Goal: Information Seeking & Learning: Learn about a topic

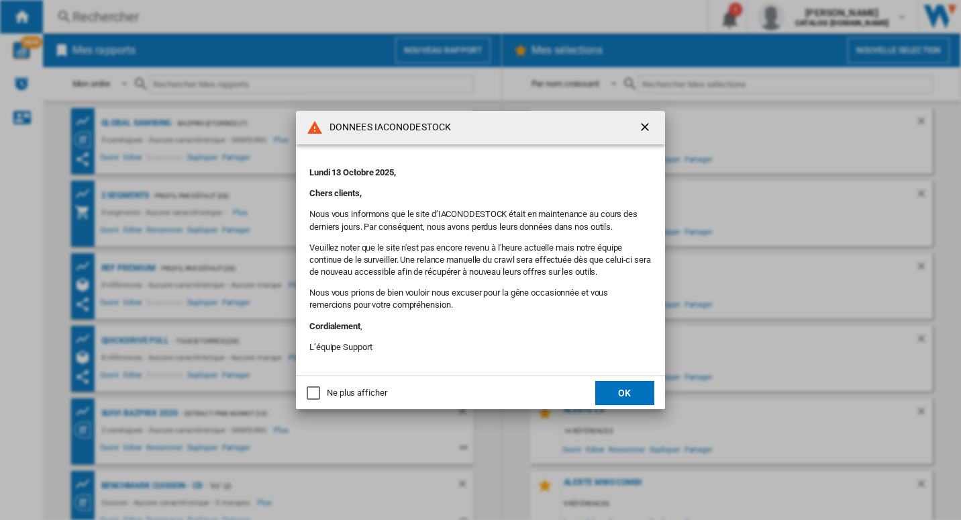
click at [639, 407] on md-dialog-actions "Ne plus afficher OK" at bounding box center [480, 392] width 369 height 34
click at [636, 387] on button "OK" at bounding box center [624, 393] width 59 height 24
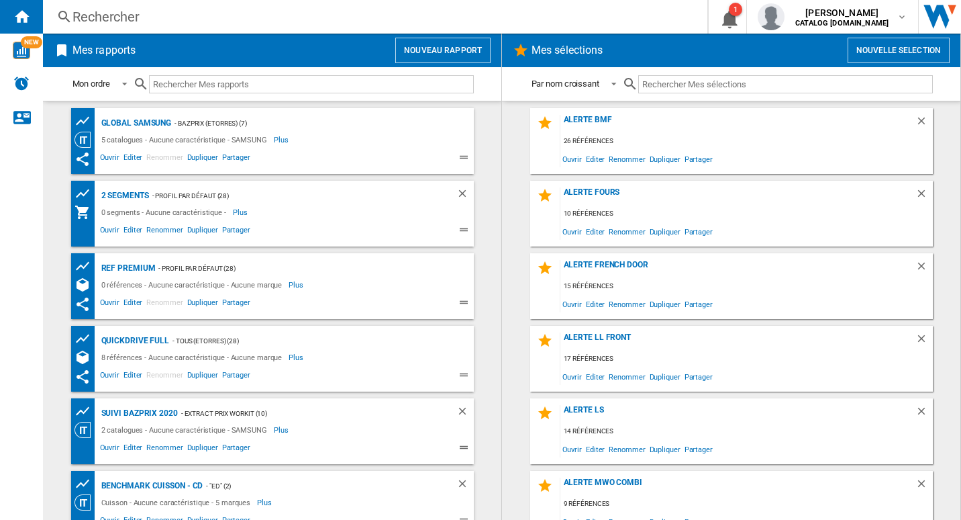
click at [233, 19] on div "Rechercher" at bounding box center [373, 16] width 600 height 19
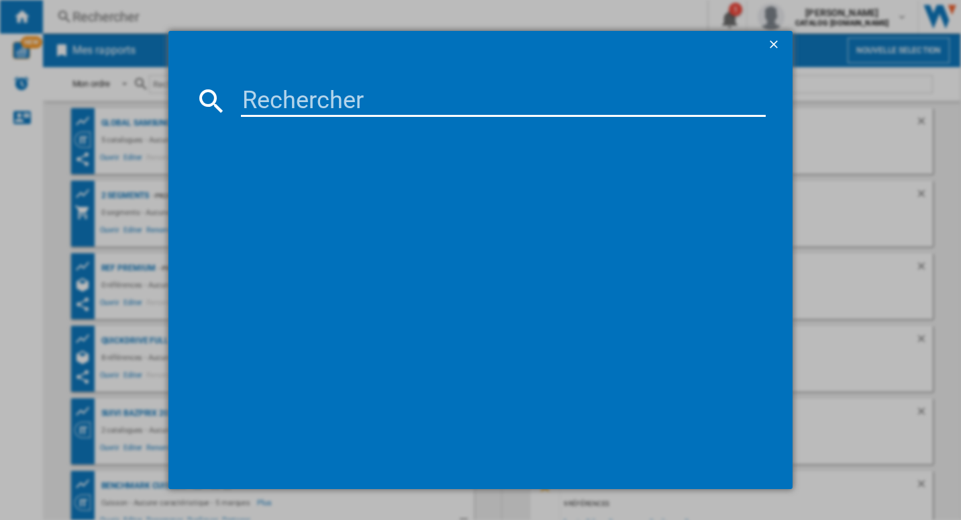
click at [321, 97] on input at bounding box center [504, 101] width 526 height 32
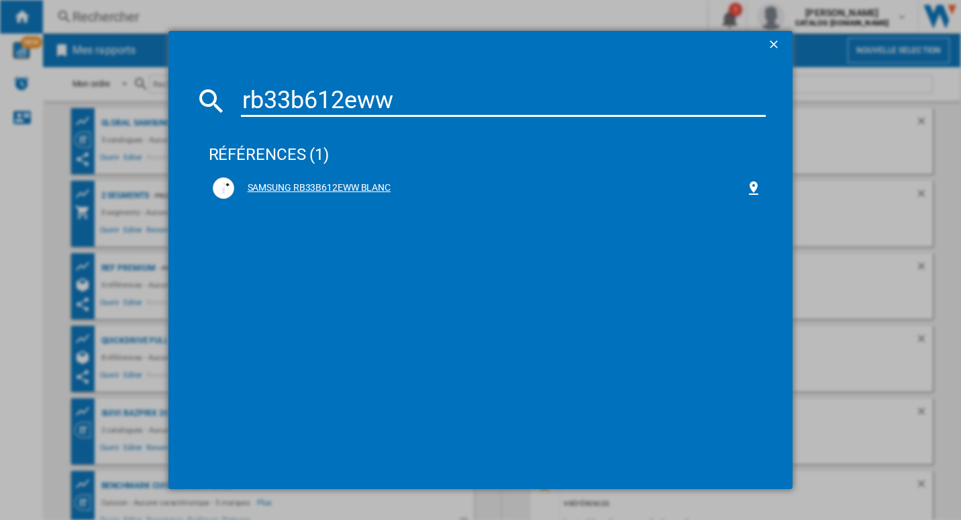
type input "rb33b612eww"
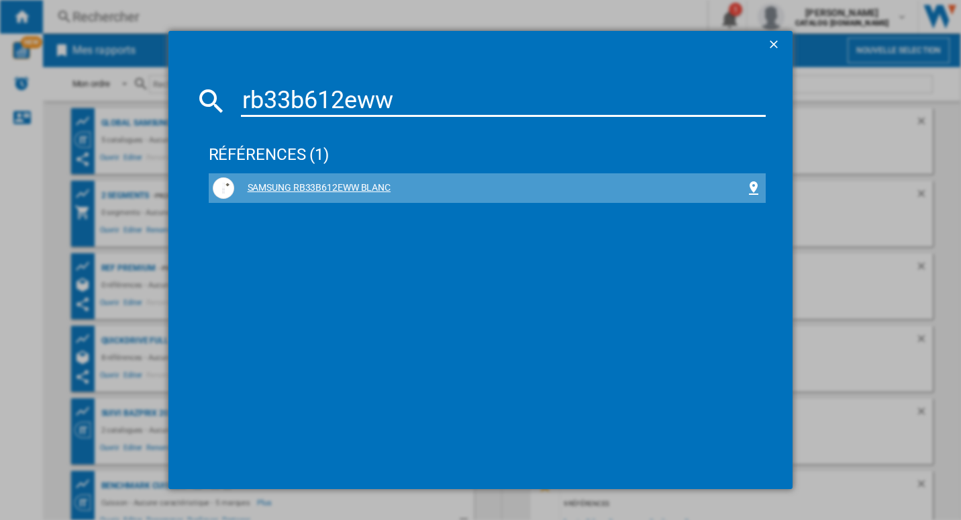
click at [379, 191] on div "SAMSUNG RB33B612EWW BLANC" at bounding box center [490, 187] width 512 height 13
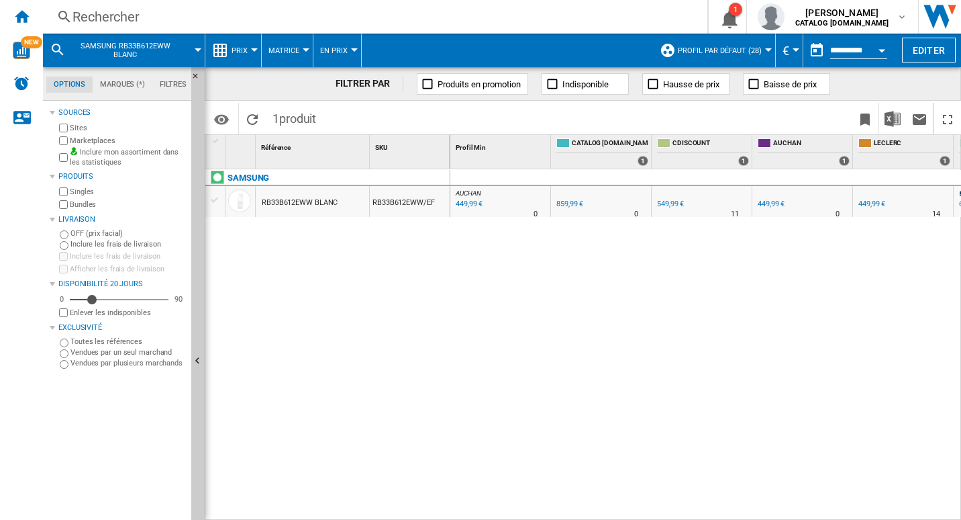
click at [249, 52] on button "Prix" at bounding box center [243, 51] width 23 height 34
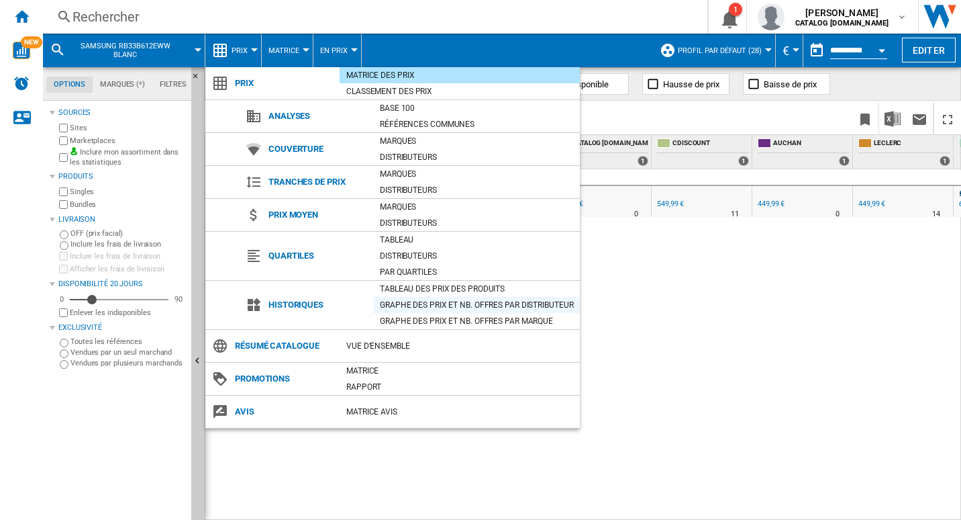
click at [429, 298] on div "Graphe des prix et nb. offres par distributeur" at bounding box center [476, 304] width 207 height 13
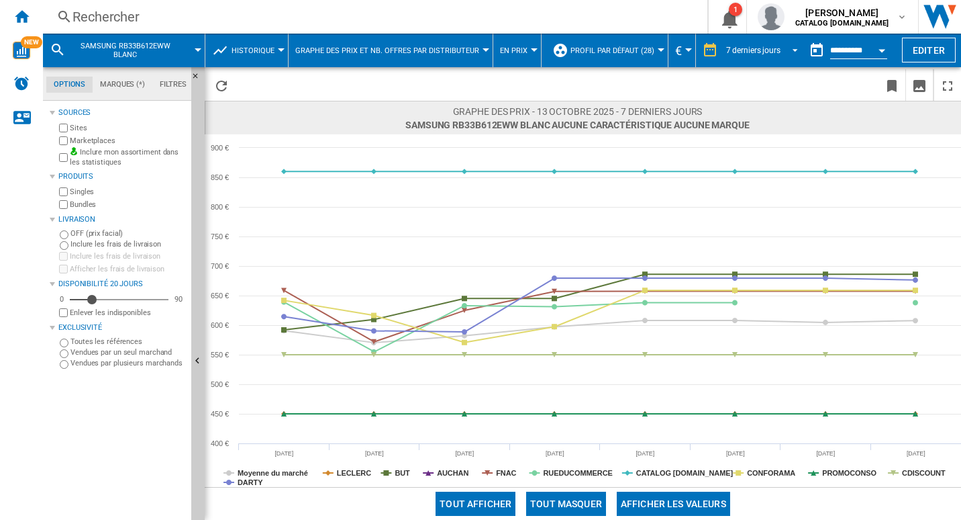
click at [739, 53] on div "7 derniers jours" at bounding box center [753, 50] width 54 height 9
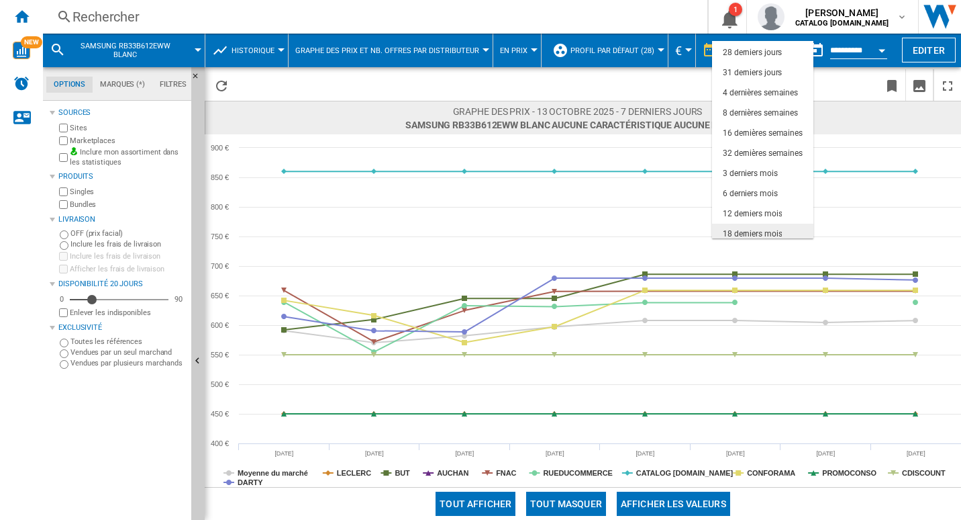
scroll to position [85, 0]
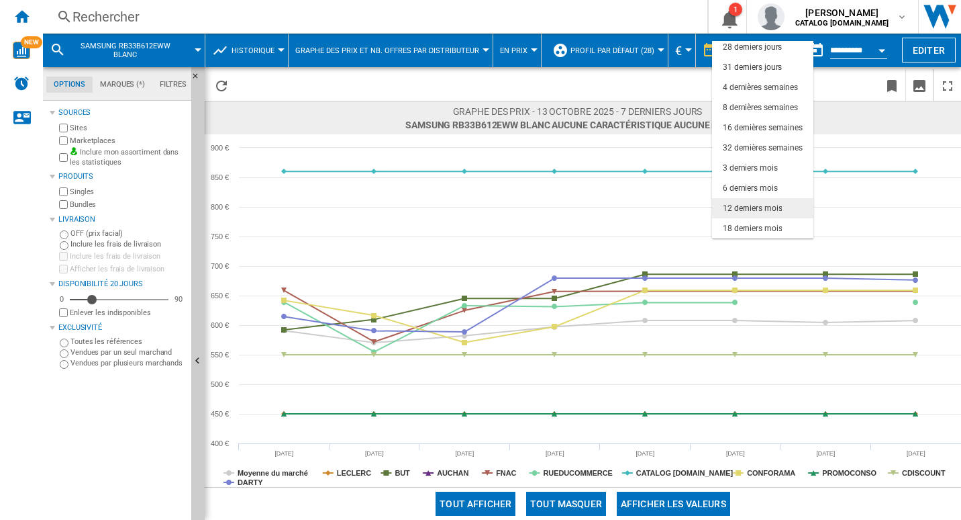
click at [757, 207] on div "12 derniers mois" at bounding box center [752, 208] width 59 height 11
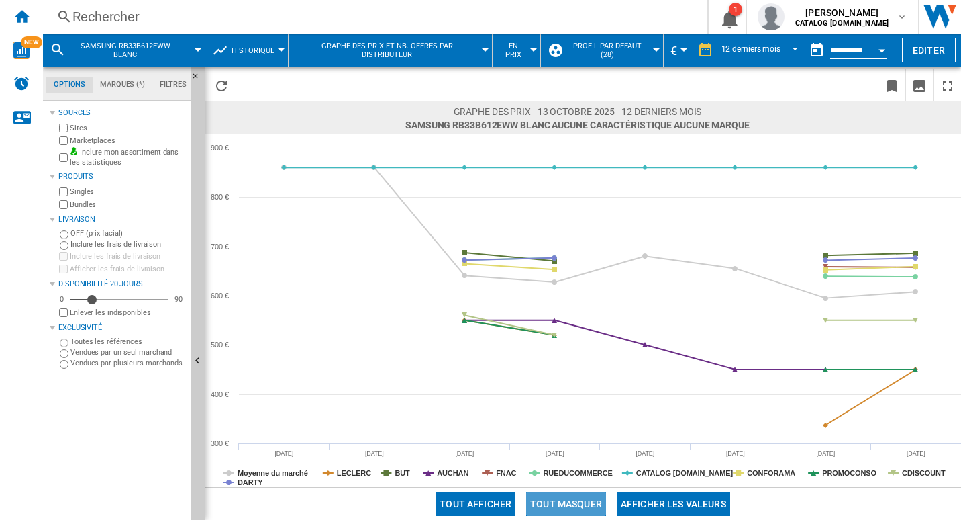
click at [590, 508] on button "Tout masquer" at bounding box center [566, 503] width 80 height 24
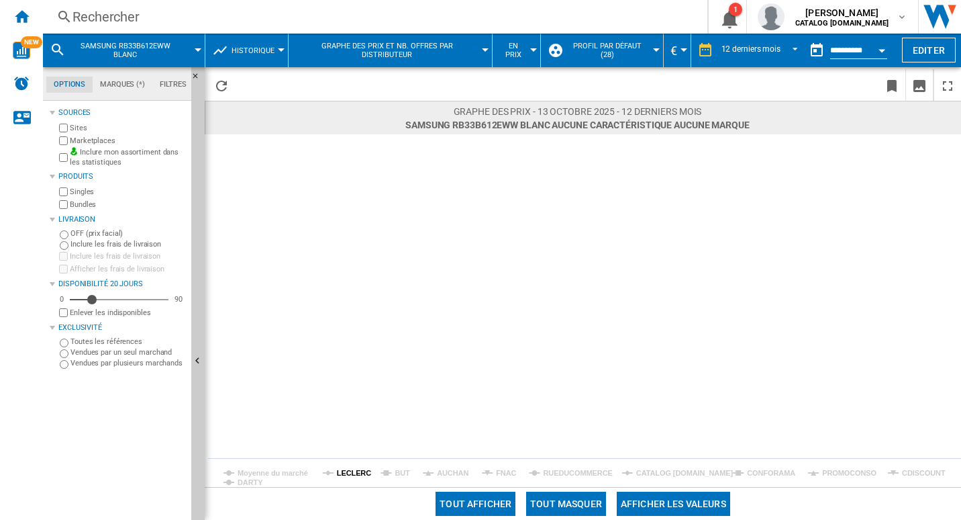
click at [352, 469] on tspan "LECLERC" at bounding box center [354, 473] width 34 height 8
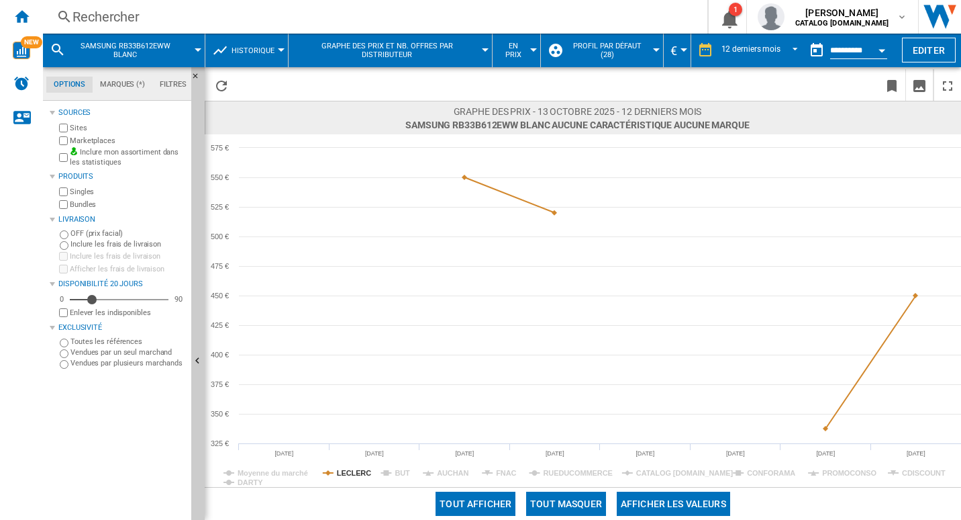
click at [817, 52] on button "button" at bounding box center [817, 50] width 27 height 27
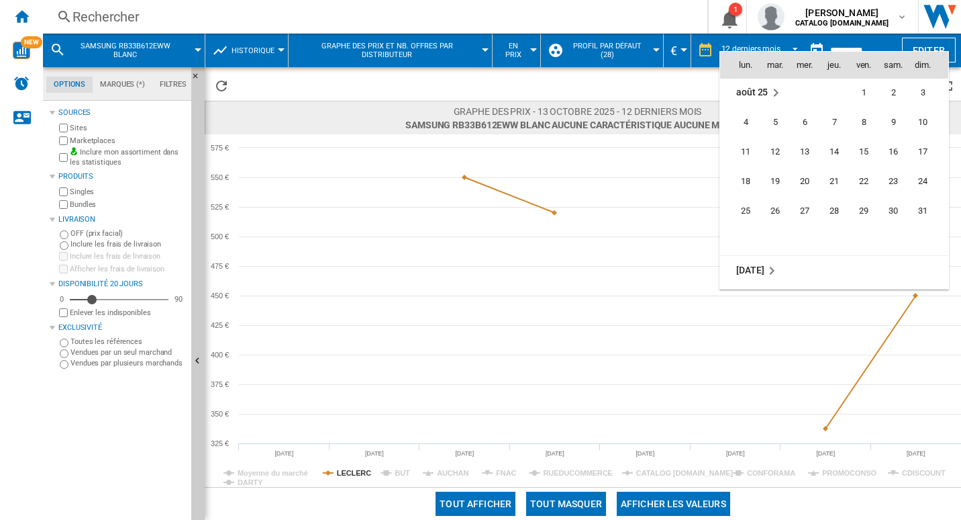
scroll to position [6002, 0]
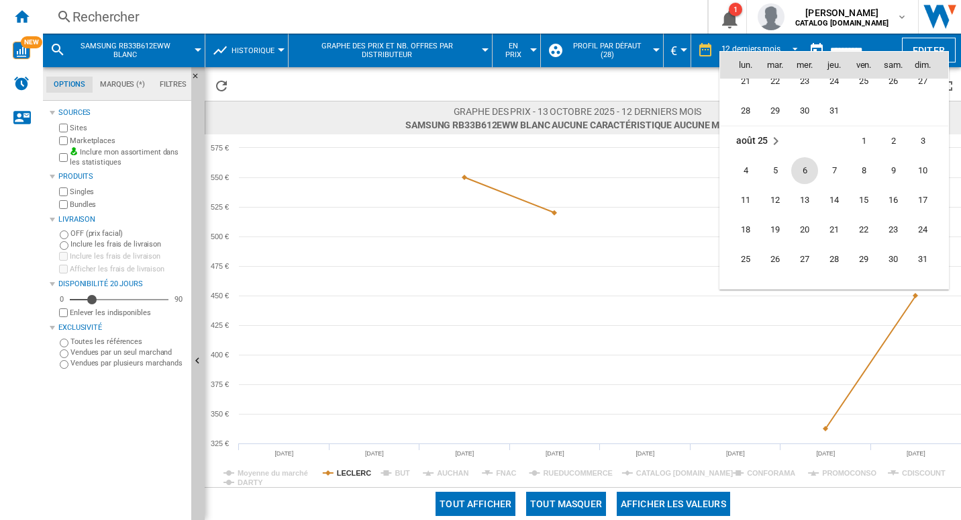
click at [800, 164] on span "6" at bounding box center [805, 170] width 27 height 27
type input "**********"
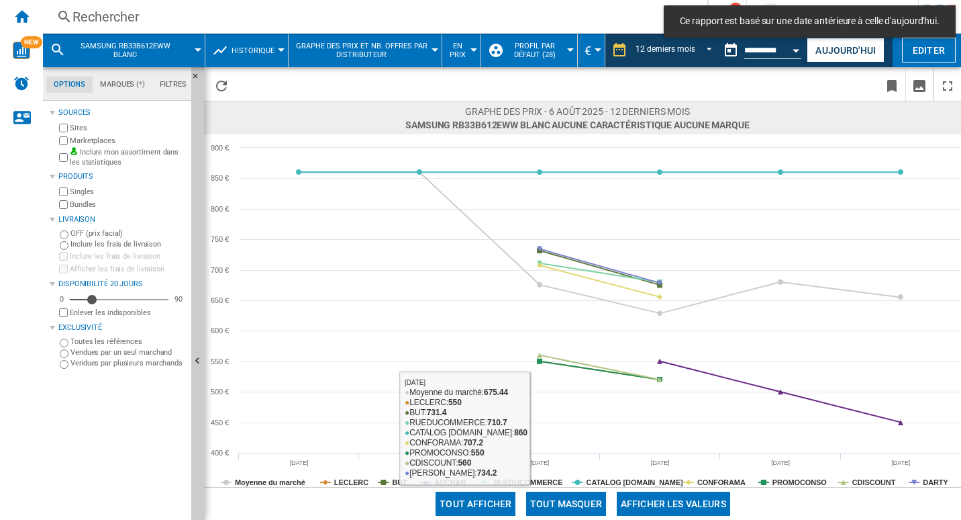
click at [485, 508] on button "Tout afficher" at bounding box center [476, 503] width 80 height 24
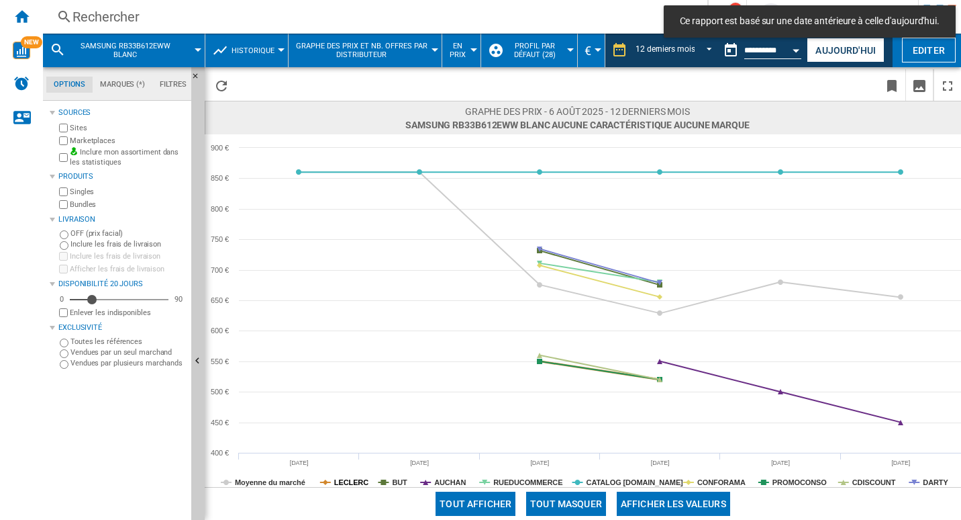
click at [338, 485] on tspan "LECLERC" at bounding box center [351, 482] width 34 height 8
click at [341, 482] on tspan "LECLERC" at bounding box center [351, 482] width 34 height 8
click at [567, 504] on button "Tout masquer" at bounding box center [566, 503] width 80 height 24
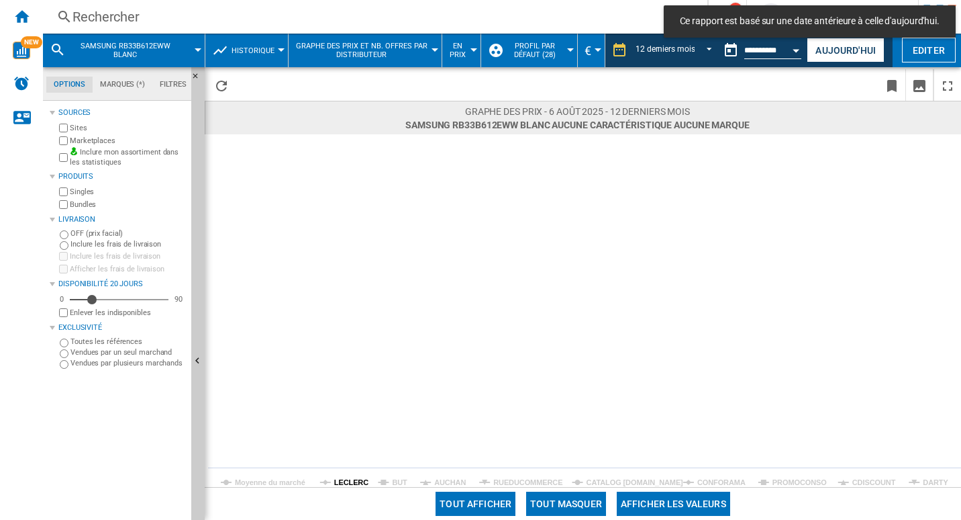
click at [346, 479] on tspan "LECLERC" at bounding box center [351, 482] width 34 height 8
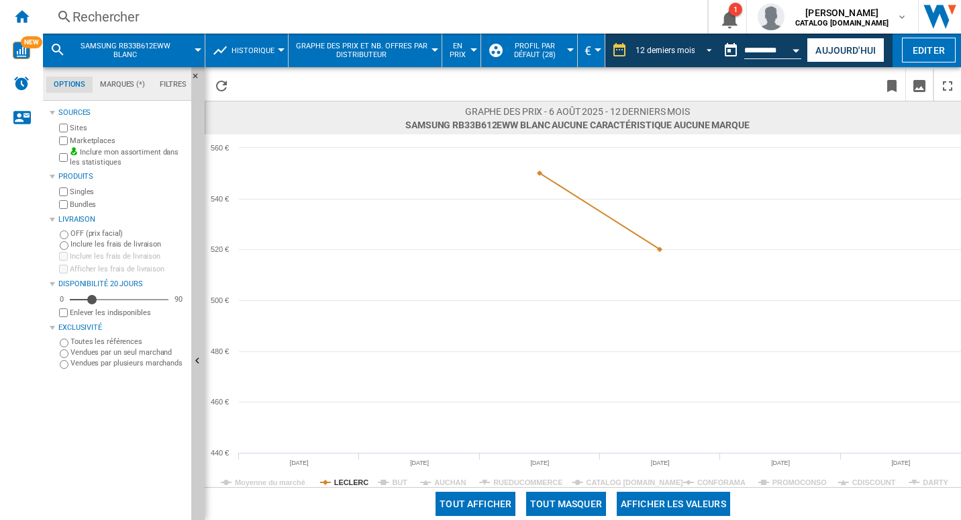
click at [679, 48] on div "12 derniers mois" at bounding box center [665, 50] width 59 height 9
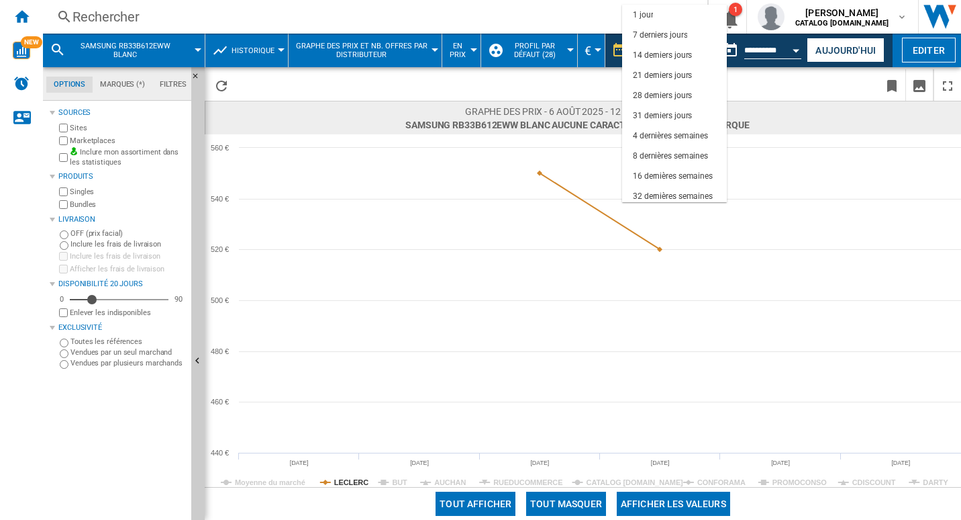
scroll to position [85, 0]
click at [783, 58] on md-backdrop at bounding box center [480, 260] width 961 height 520
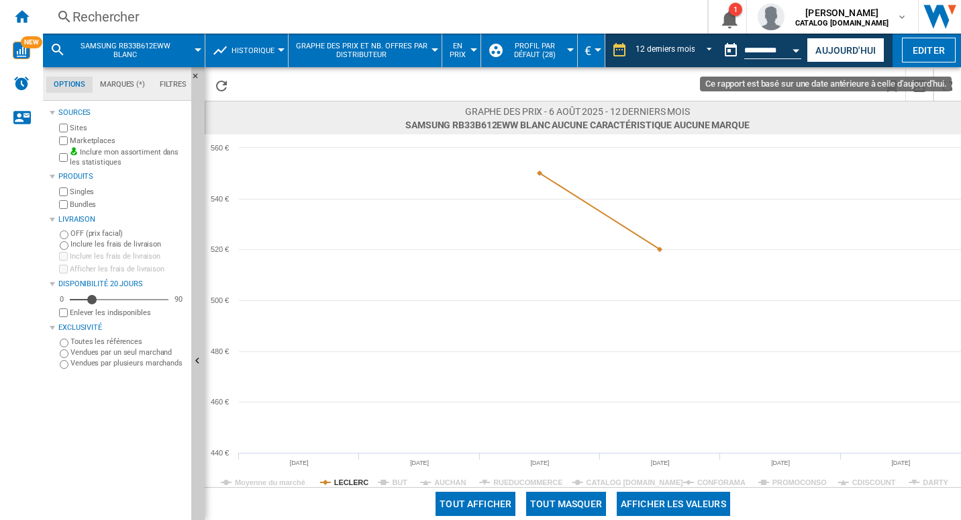
click at [769, 41] on md-datepicker "**********" at bounding box center [766, 50] width 96 height 27
click at [723, 54] on button "Ce rapport est basé sur une date antérieure à celle d'aujourd'hui." at bounding box center [731, 50] width 27 height 27
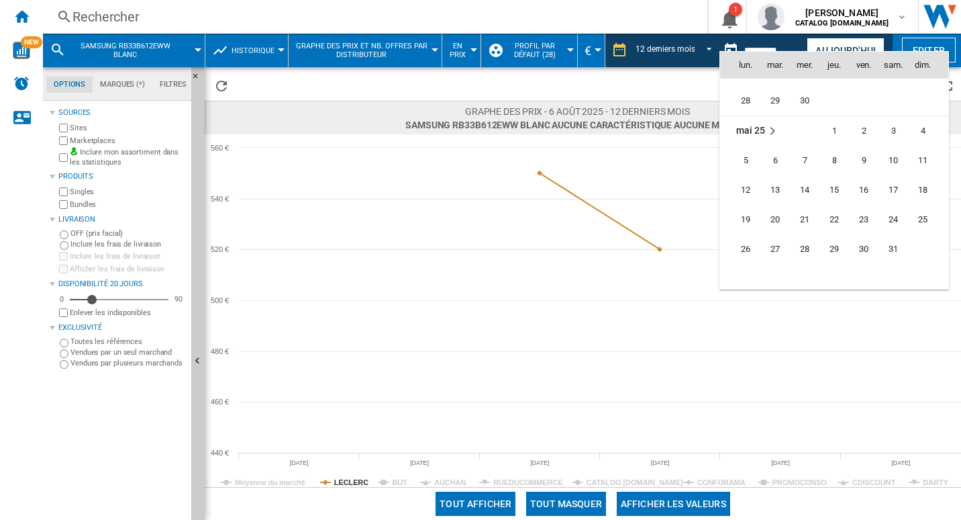
scroll to position [5579, 0]
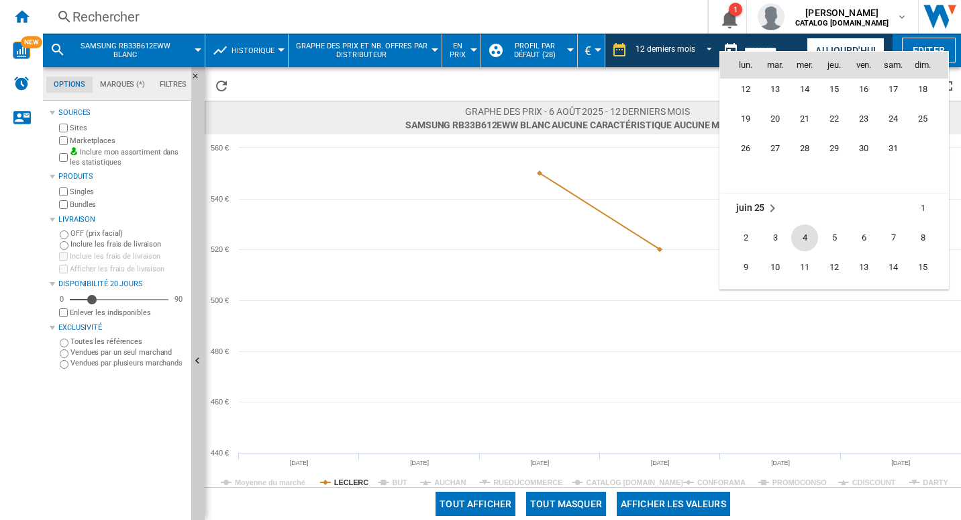
click at [809, 234] on span "4" at bounding box center [805, 237] width 27 height 27
type input "**********"
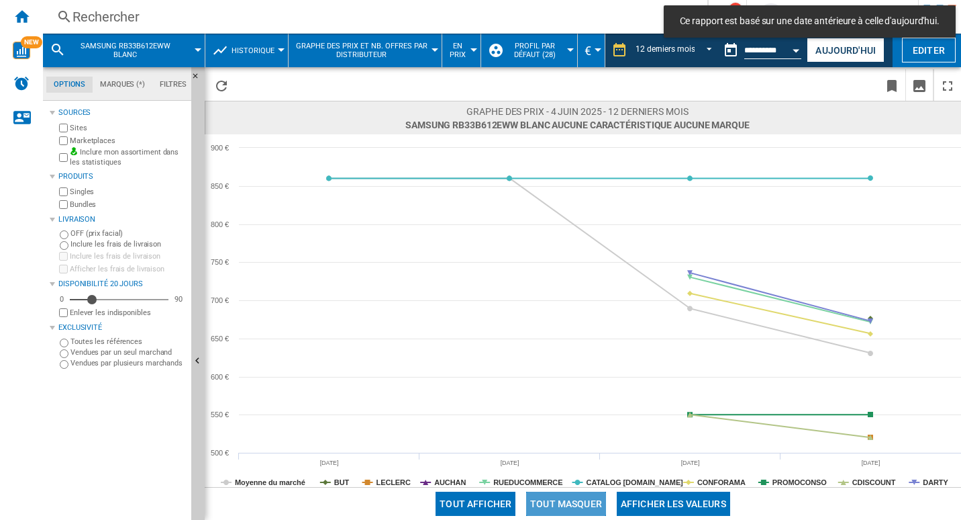
click at [569, 506] on button "Tout masquer" at bounding box center [566, 503] width 80 height 24
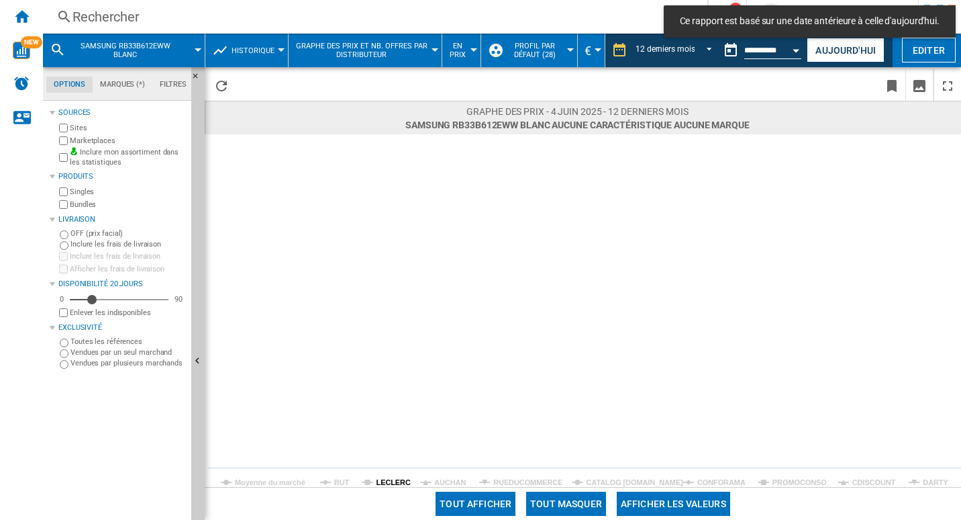
click at [392, 478] on tspan "LECLERC" at bounding box center [394, 482] width 34 height 8
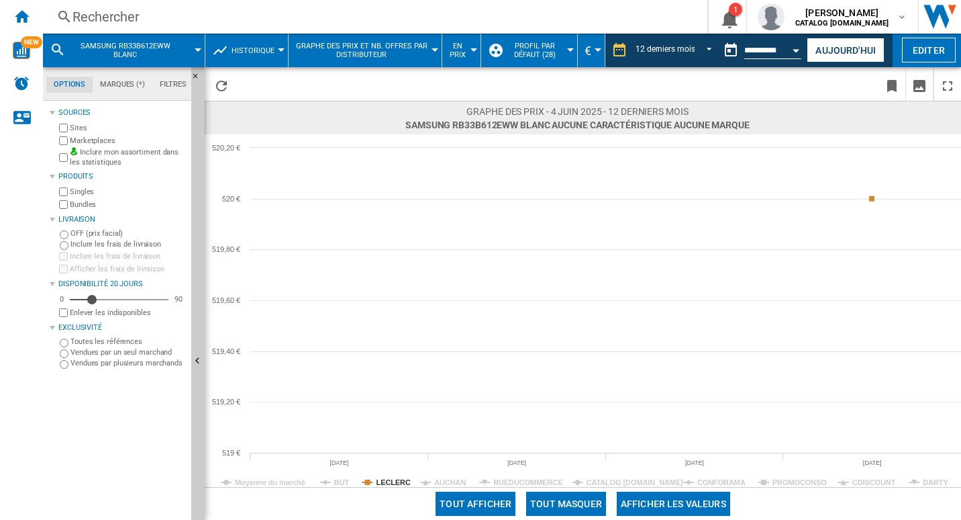
click at [612, 52] on ng-md-icon at bounding box center [620, 50] width 16 height 16
click at [616, 53] on ng-md-icon at bounding box center [620, 50] width 16 height 16
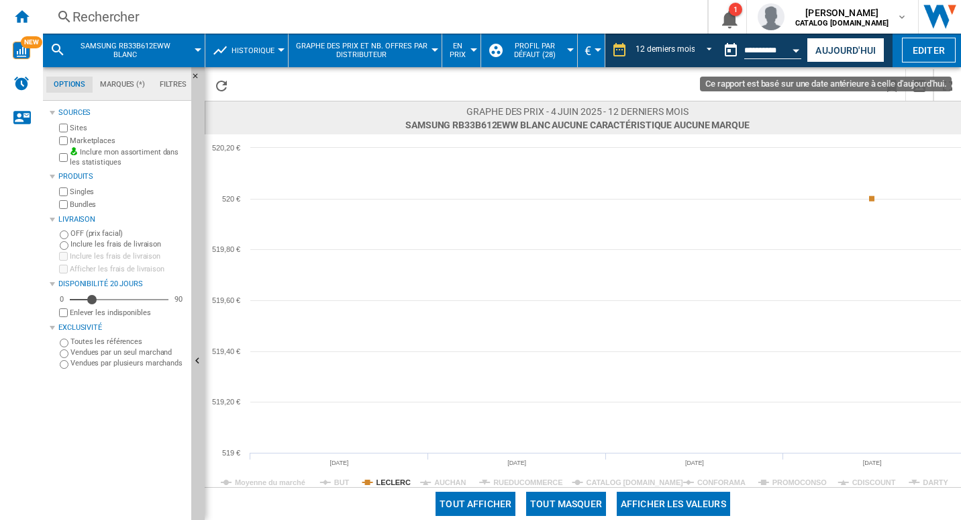
click at [729, 49] on button "Ce rapport est basé sur une date antérieure à celle d'aujourd'hui." at bounding box center [731, 50] width 27 height 27
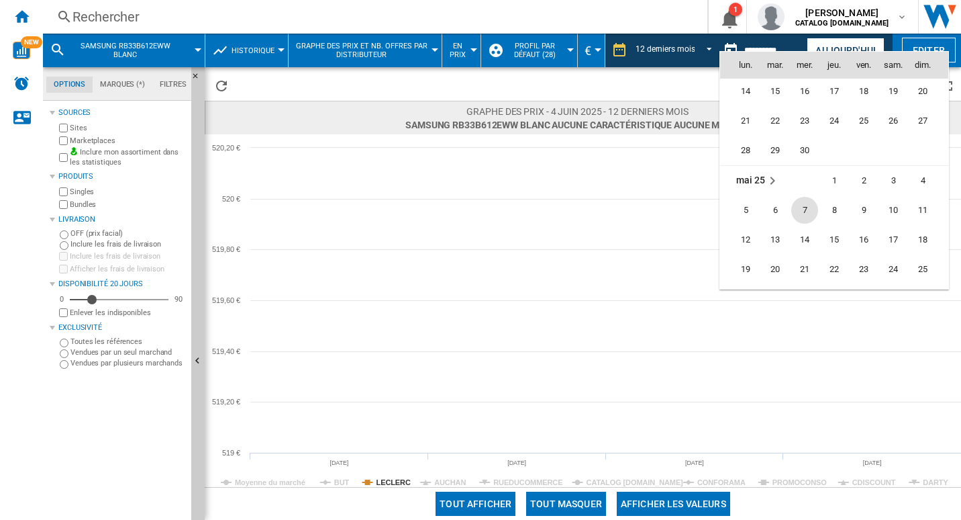
scroll to position [5290, 0]
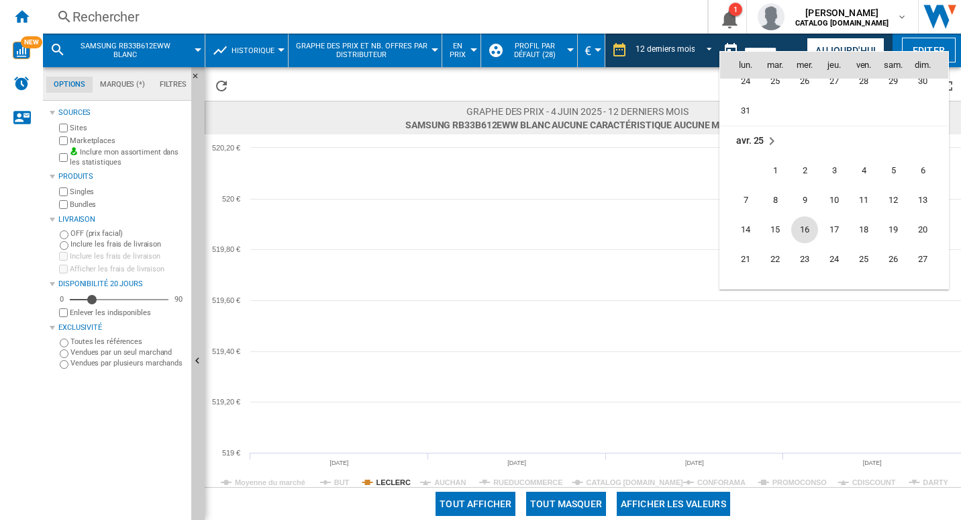
click at [804, 224] on span "16" at bounding box center [805, 229] width 27 height 27
type input "**********"
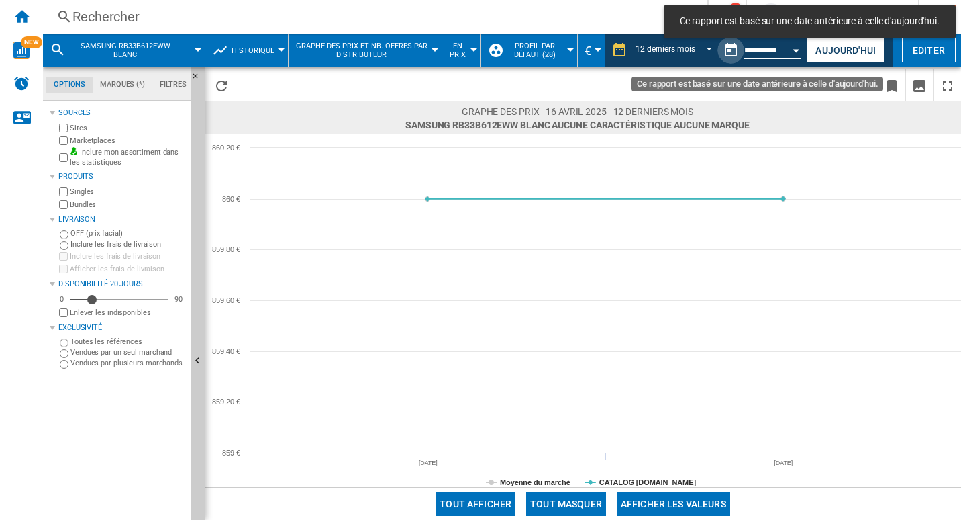
click at [731, 51] on button "Ce rapport est basé sur une date antérieure à celle d'aujourd'hui." at bounding box center [731, 50] width 27 height 27
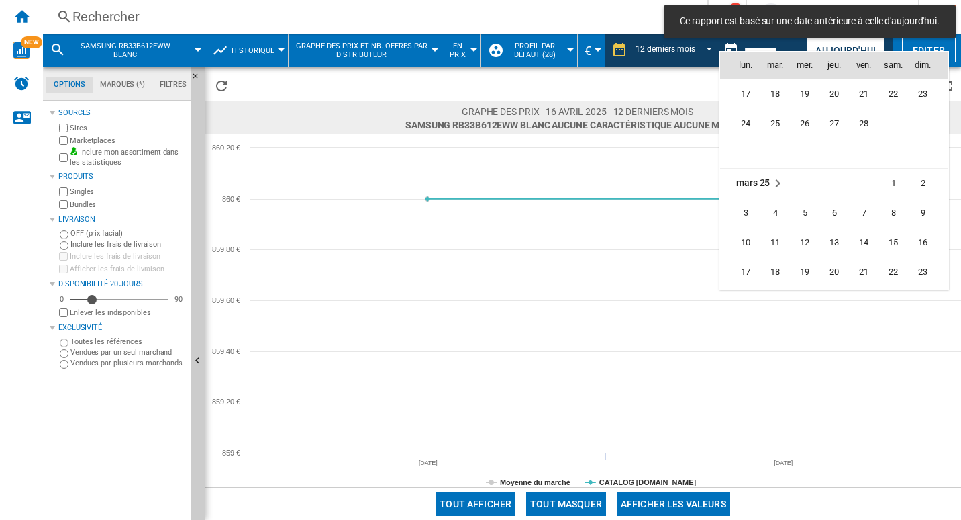
scroll to position [5069, 0]
click at [799, 132] on span "26" at bounding box center [805, 124] width 27 height 27
type input "**********"
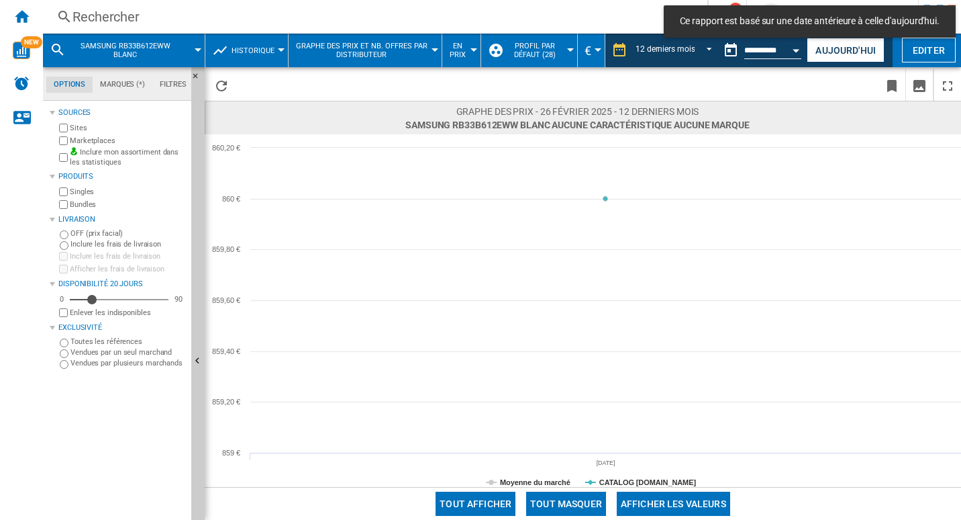
click at [624, 52] on ng-md-icon at bounding box center [620, 50] width 16 height 16
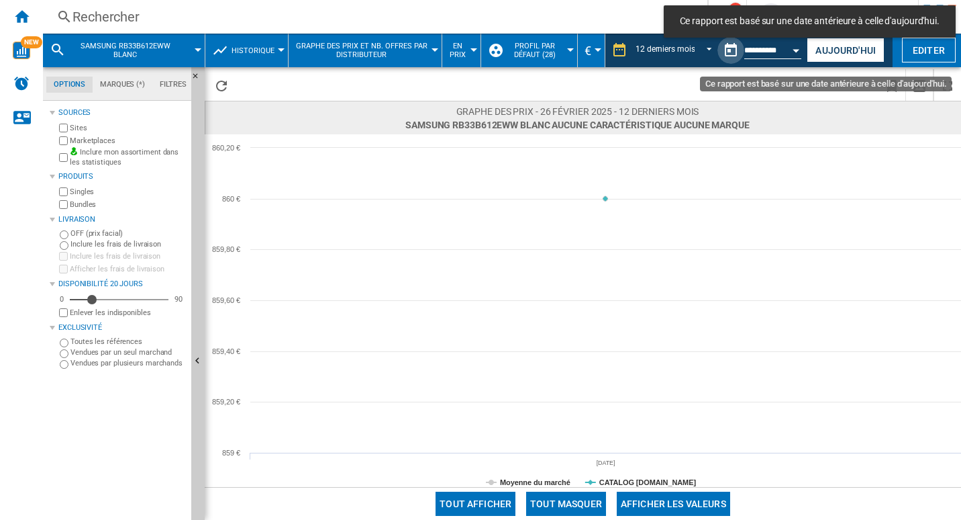
click at [728, 48] on button "Ce rapport est basé sur une date antérieure à celle d'aujourd'hui." at bounding box center [731, 50] width 27 height 27
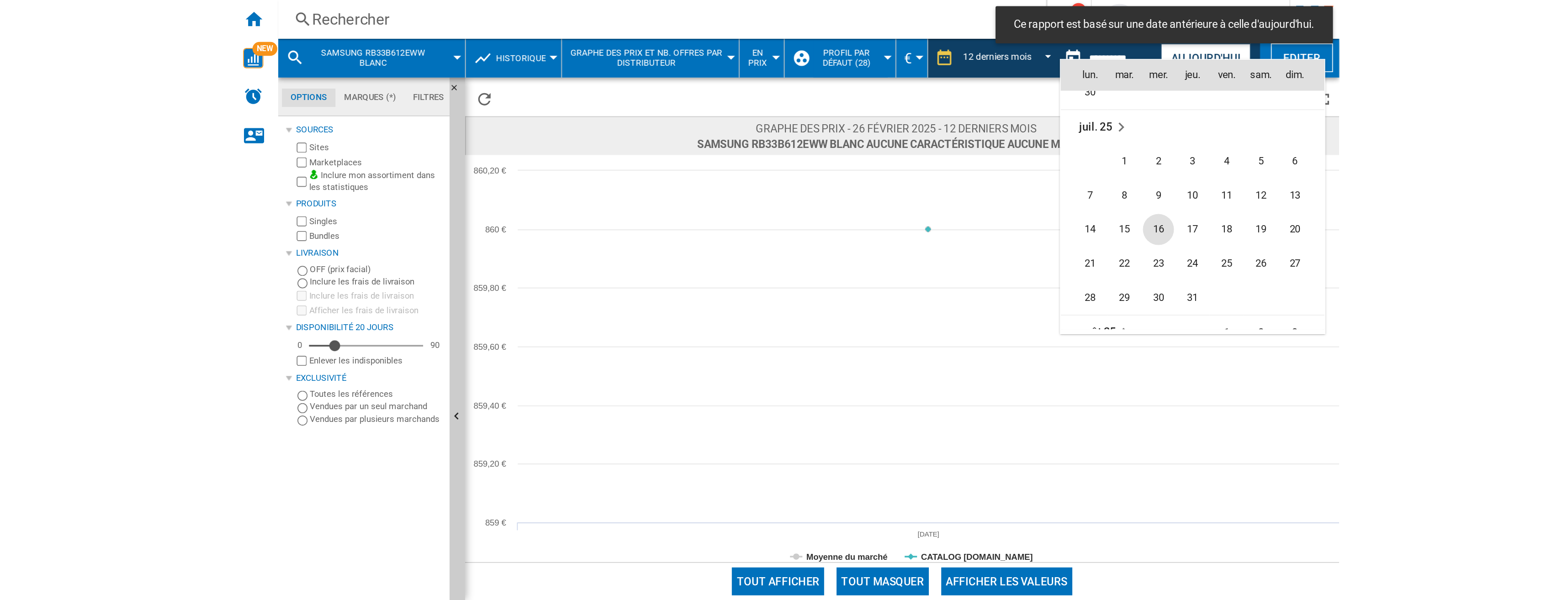
scroll to position [3982, 0]
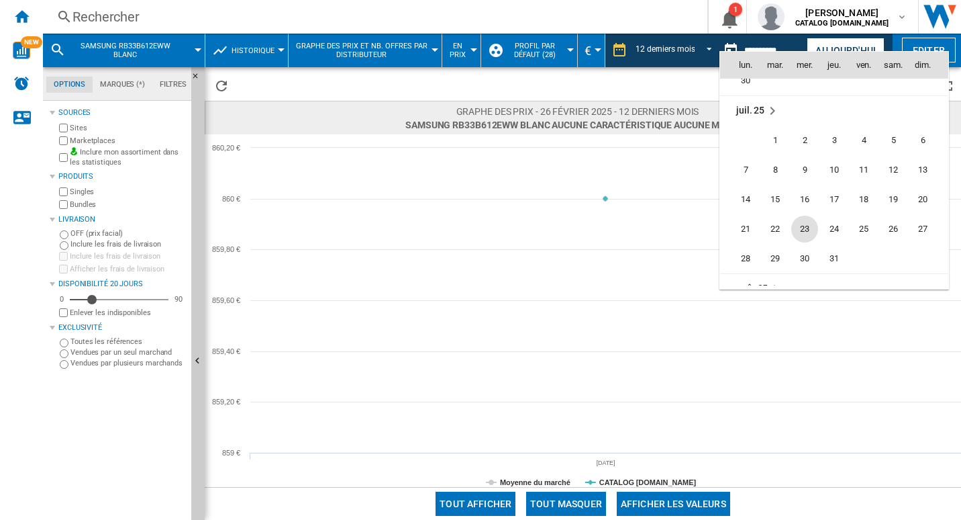
click at [808, 227] on span "23" at bounding box center [805, 229] width 27 height 27
type input "**********"
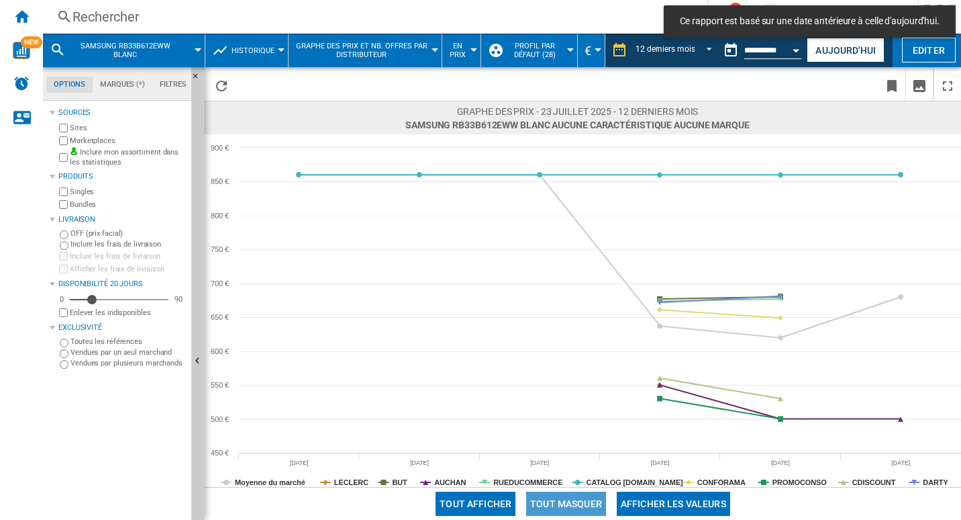
click at [559, 499] on button "Tout masquer" at bounding box center [566, 503] width 80 height 24
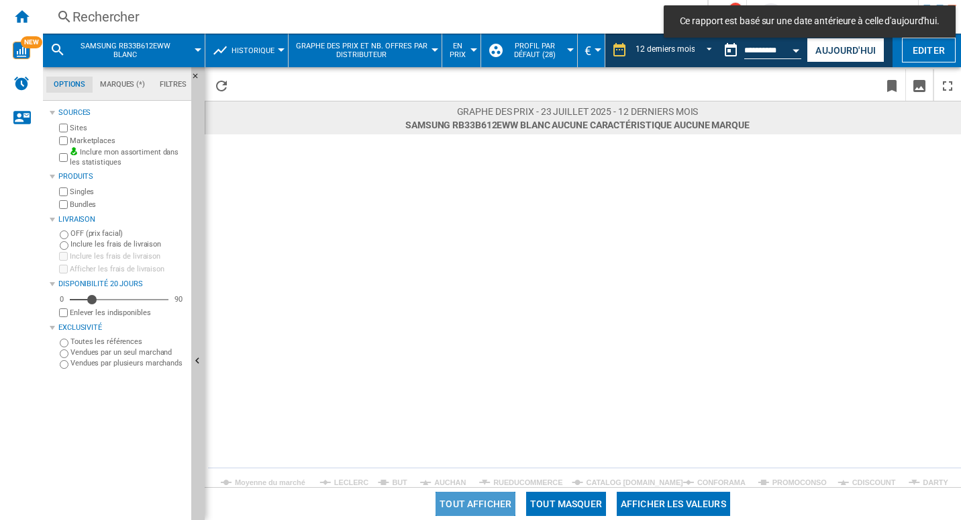
click at [489, 504] on button "Tout afficher" at bounding box center [476, 503] width 80 height 24
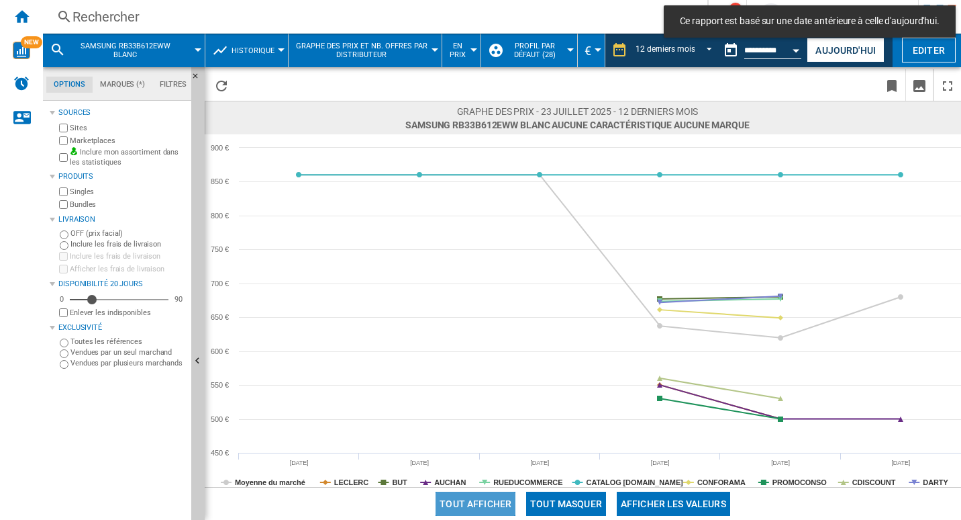
click at [493, 495] on button "Tout afficher" at bounding box center [476, 503] width 80 height 24
click at [542, 494] on button "Tout masquer" at bounding box center [566, 503] width 80 height 24
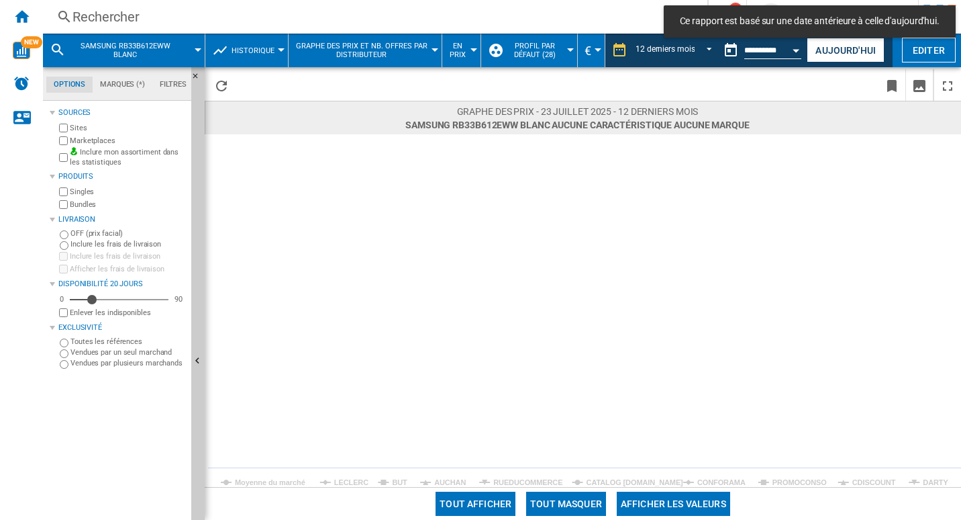
click at [333, 485] on rect at bounding box center [583, 310] width 757 height 352
click at [342, 481] on tspan "LECLERC" at bounding box center [351, 482] width 34 height 8
